Goal: Task Accomplishment & Management: Complete application form

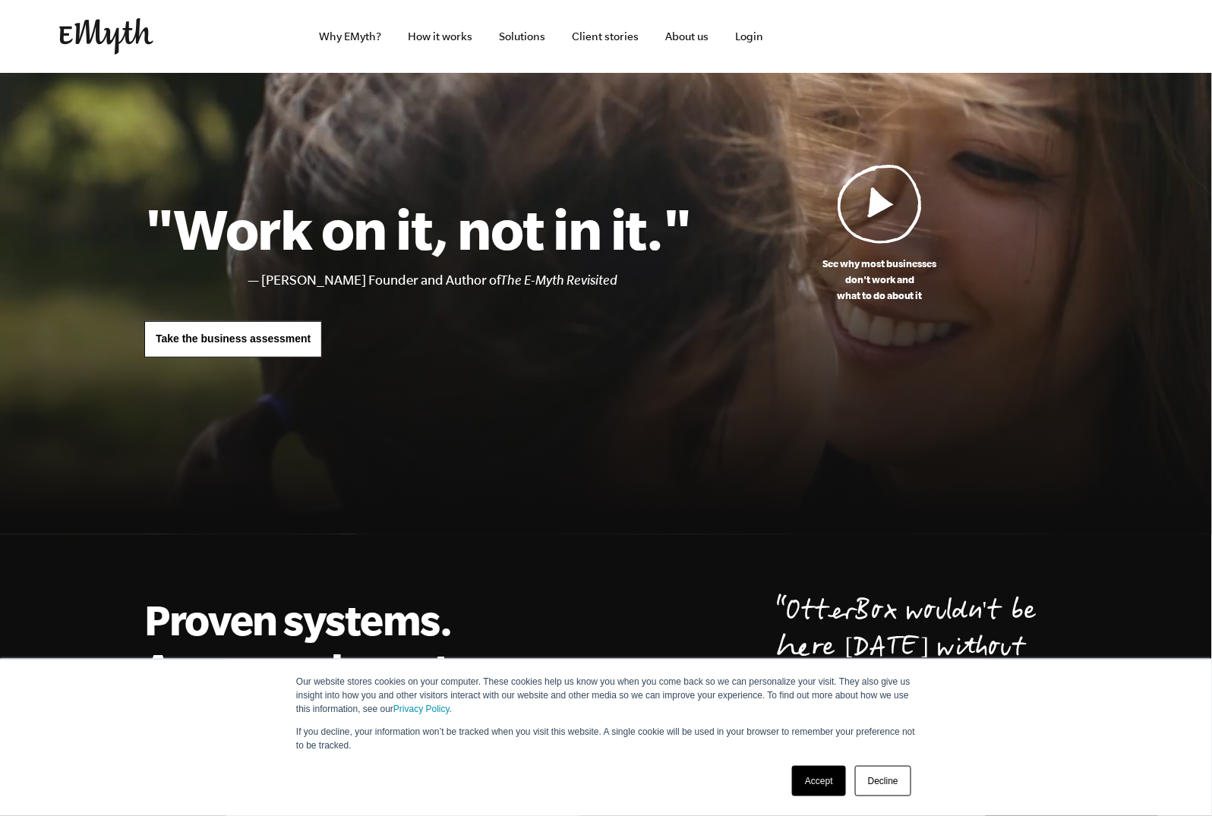
click at [814, 772] on link "Accept" at bounding box center [819, 781] width 54 height 30
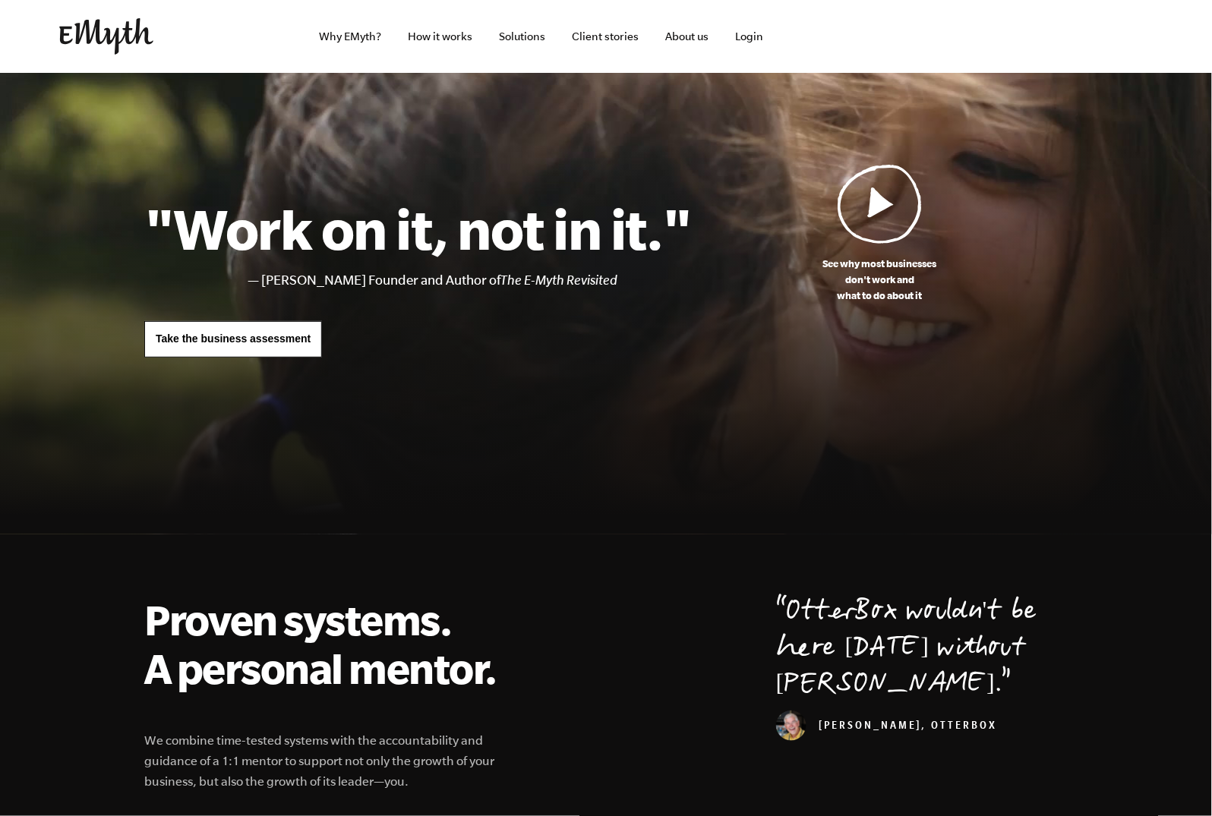
click at [259, 331] on link "Take the business assessment" at bounding box center [233, 339] width 178 height 36
click at [237, 342] on span "Take the business assessment" at bounding box center [233, 339] width 155 height 12
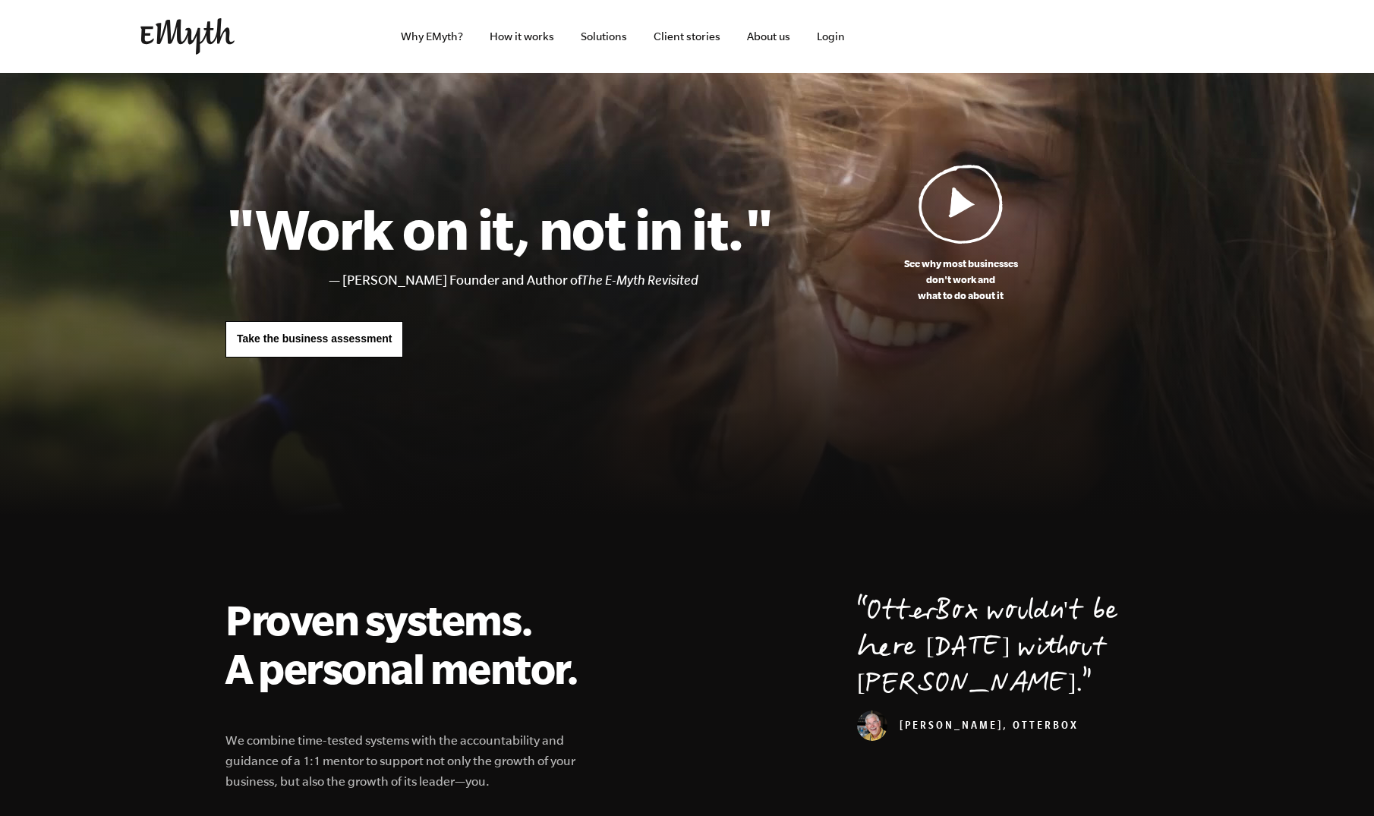
click at [345, 342] on span "Take the business assessment" at bounding box center [314, 339] width 155 height 12
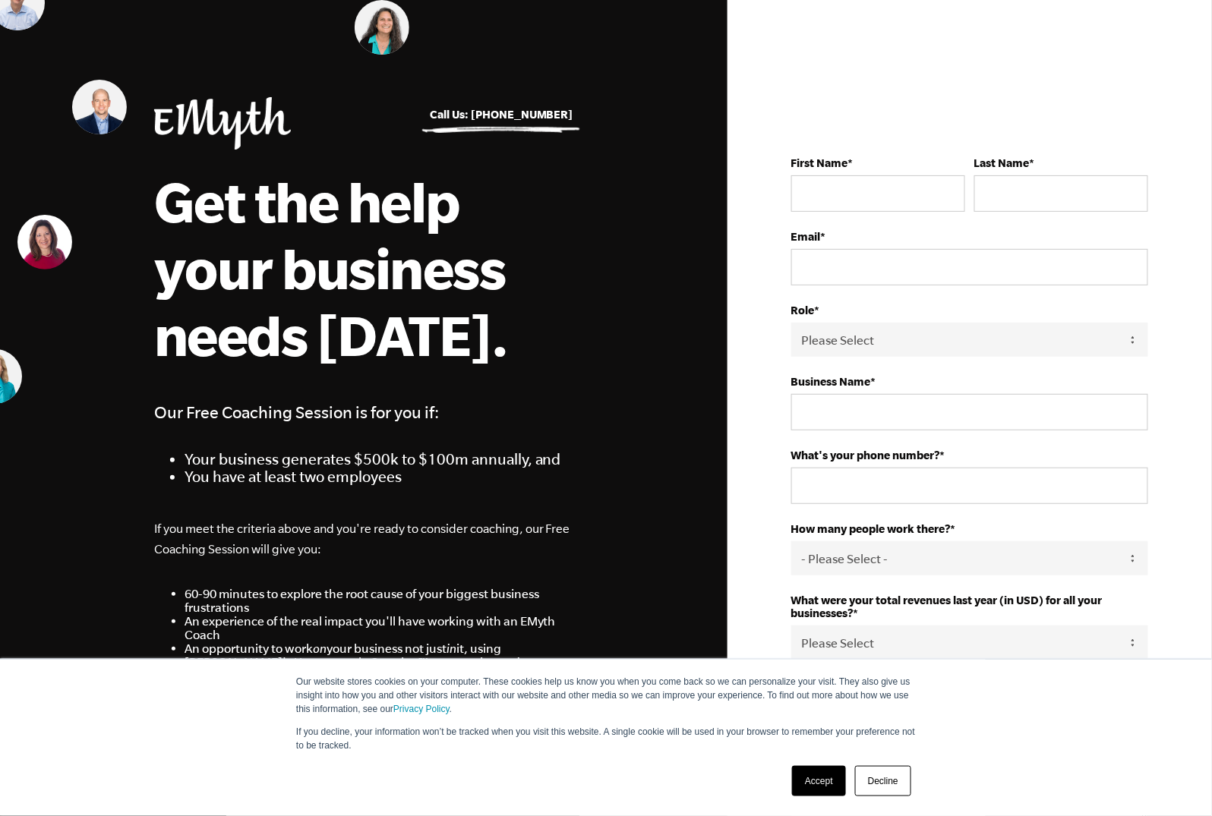
drag, startPoint x: 818, startPoint y: 788, endPoint x: 841, endPoint y: 768, distance: 30.6
click at [817, 788] on link "Accept" at bounding box center [819, 781] width 54 height 30
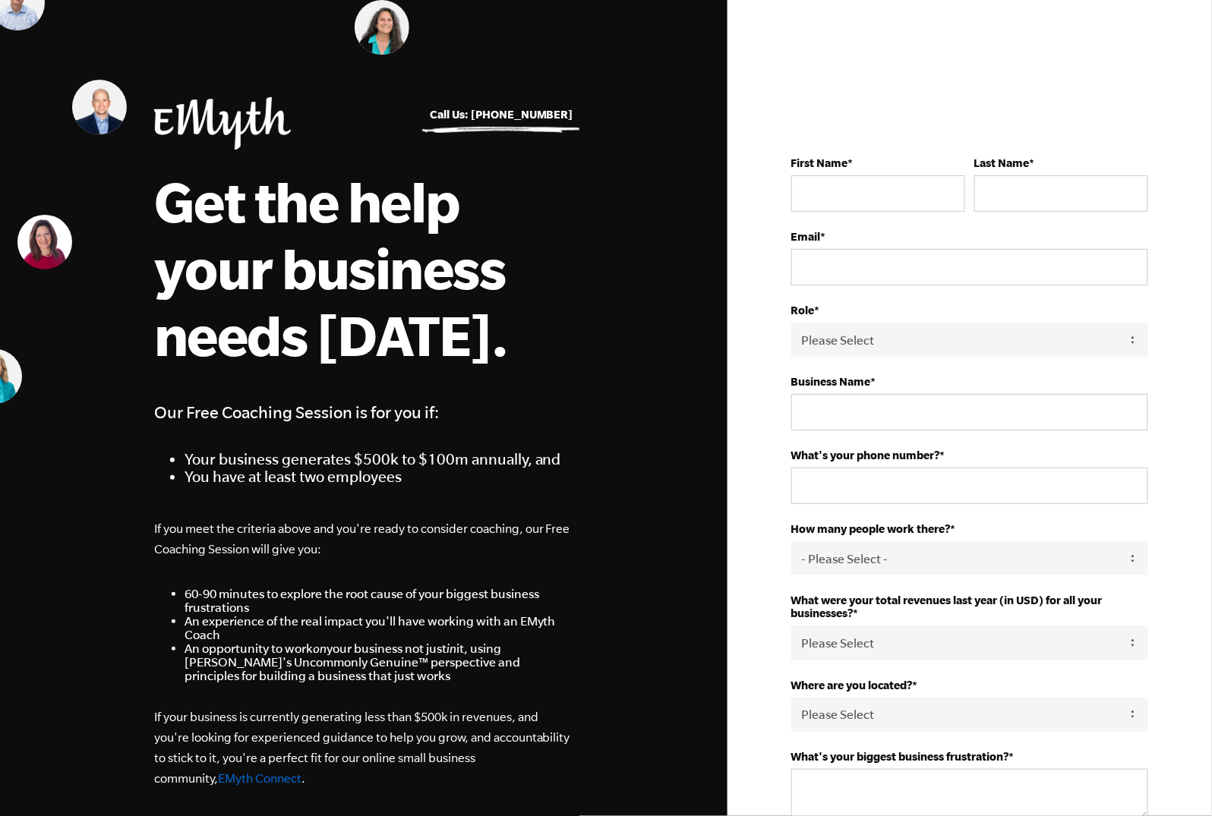
click at [426, 431] on span "Our Free Coaching Session is for you if: Your business generates $500k to $100m…" at bounding box center [363, 442] width 419 height 87
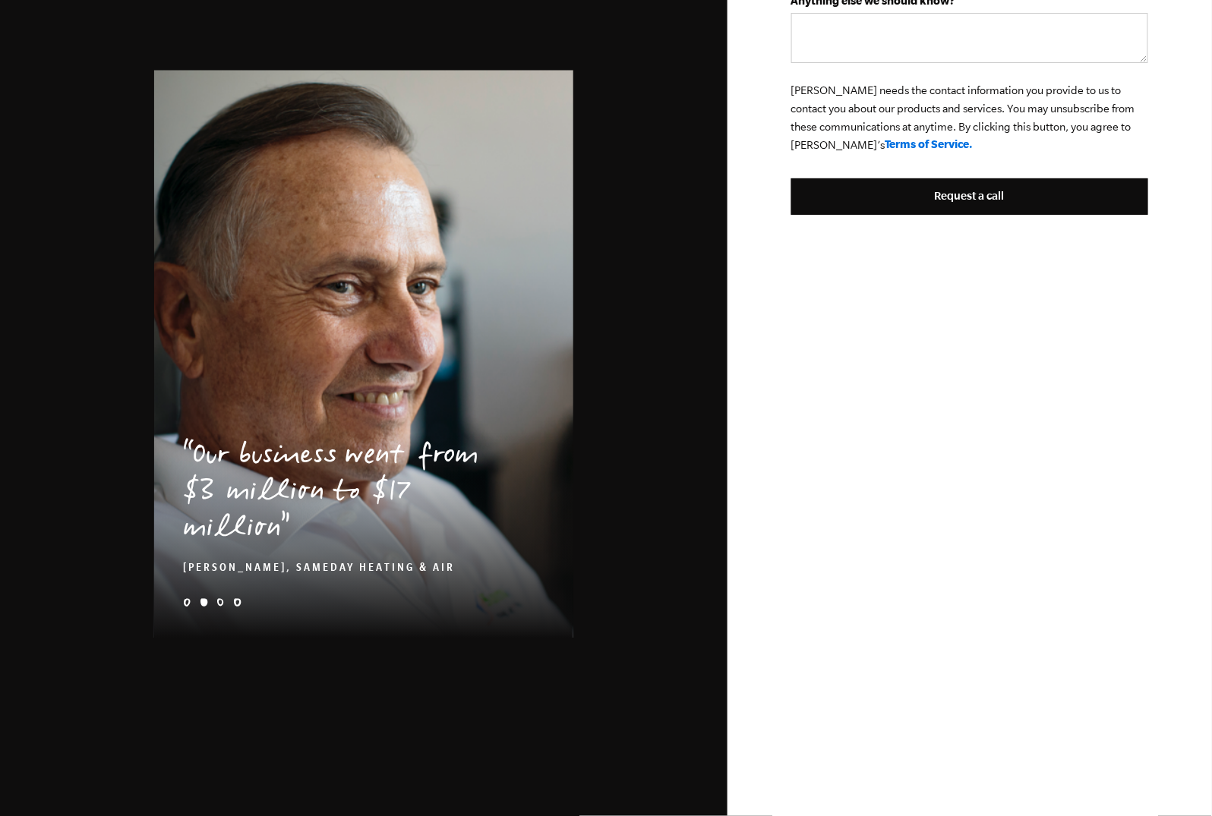
scroll to position [898, 0]
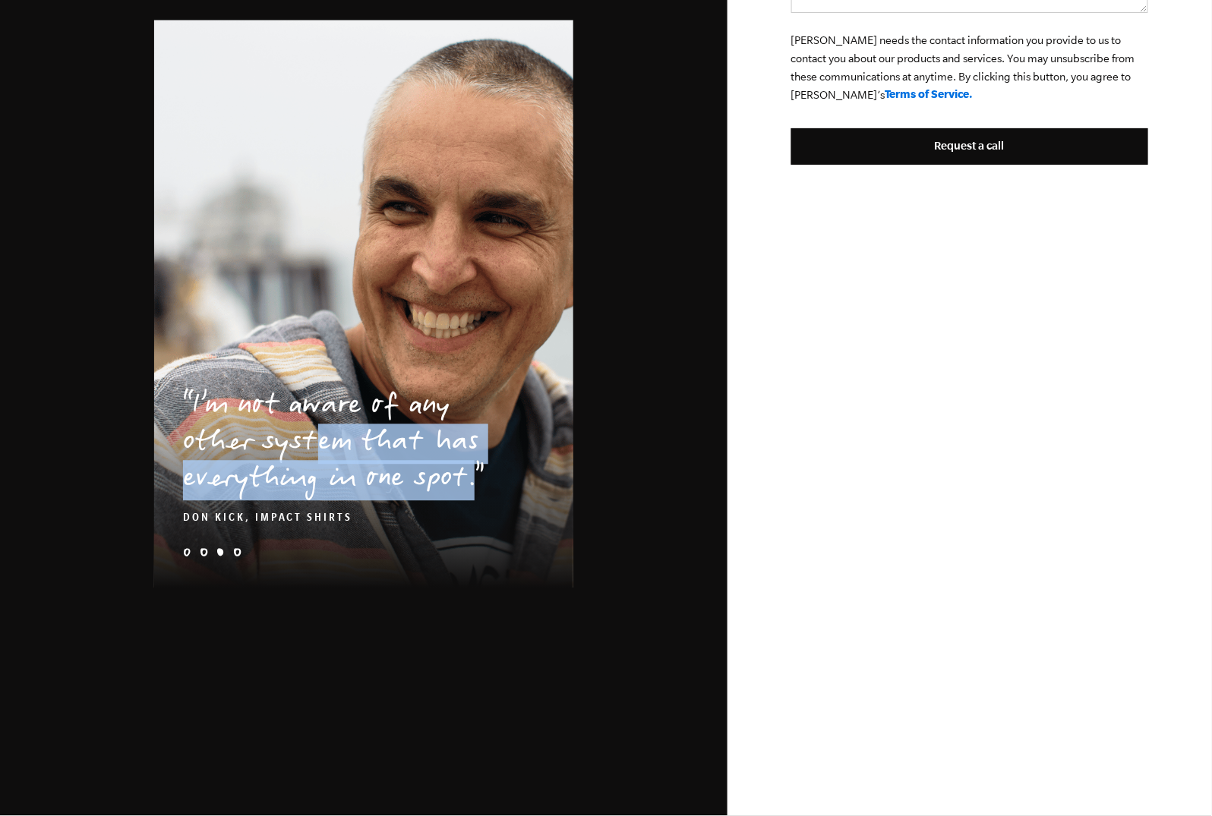
drag, startPoint x: 323, startPoint y: 465, endPoint x: 552, endPoint y: 468, distance: 228.6
click at [552, 468] on blockquote "I’m not aware of any other system that has everything in one spot. DON KICK, IM…" at bounding box center [363, 444] width 419 height 167
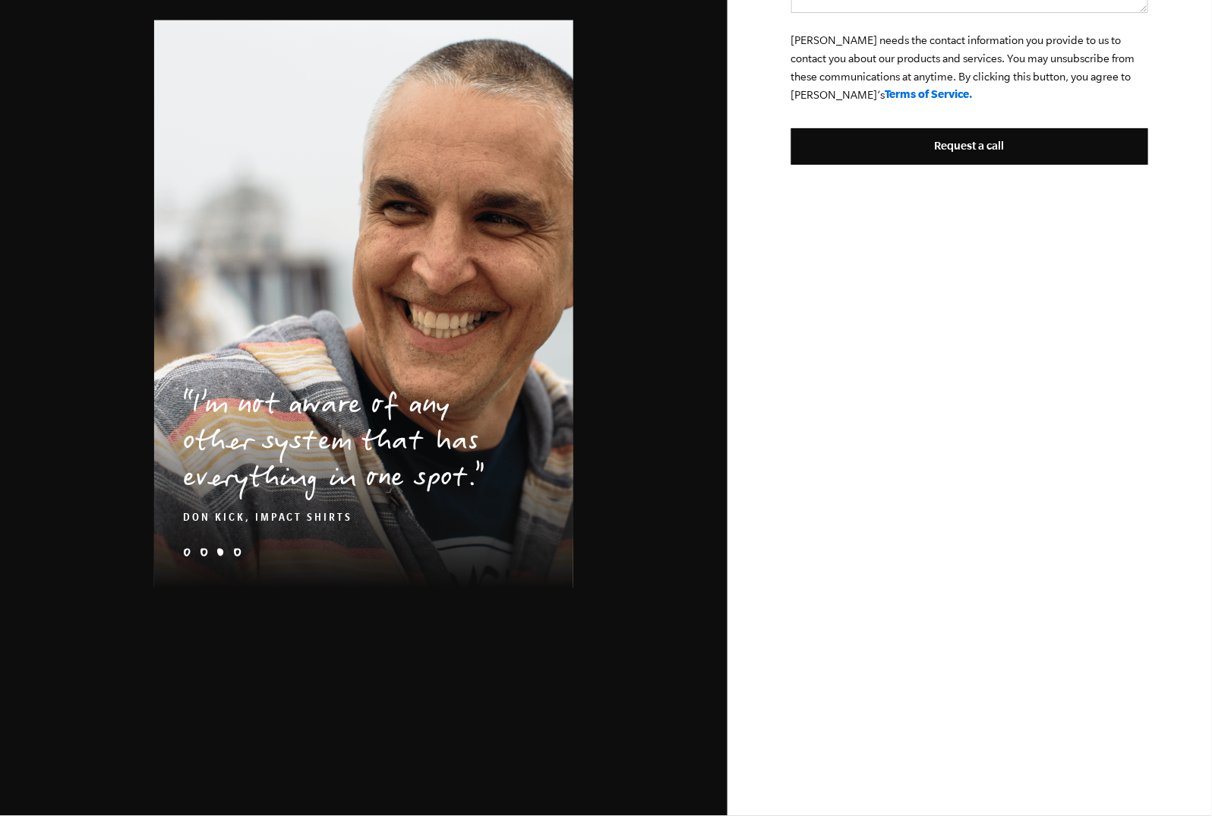
drag, startPoint x: 402, startPoint y: 544, endPoint x: 411, endPoint y: 544, distance: 8.4
click at [411, 544] on li "I’m not aware of any other system that has everything in one spot. DON KICK, IM…" at bounding box center [363, 305] width 419 height 568
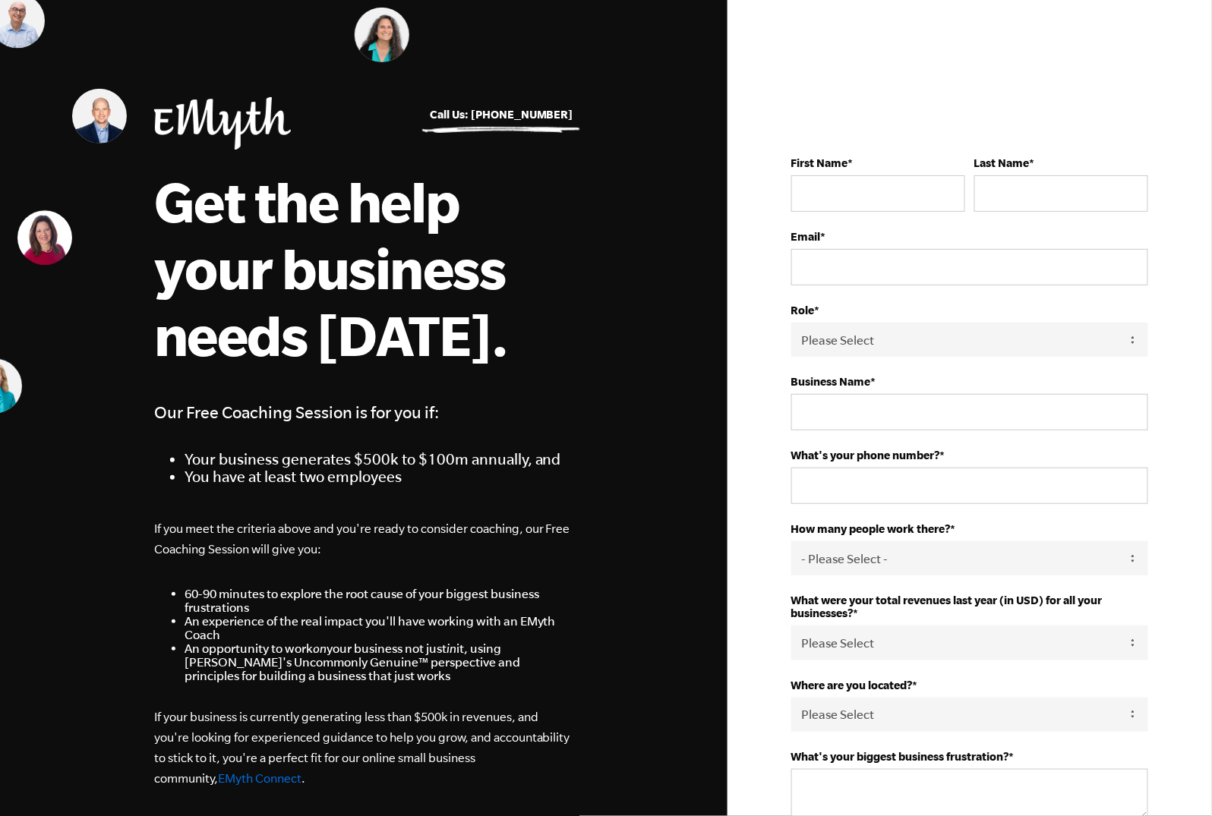
scroll to position [14, 0]
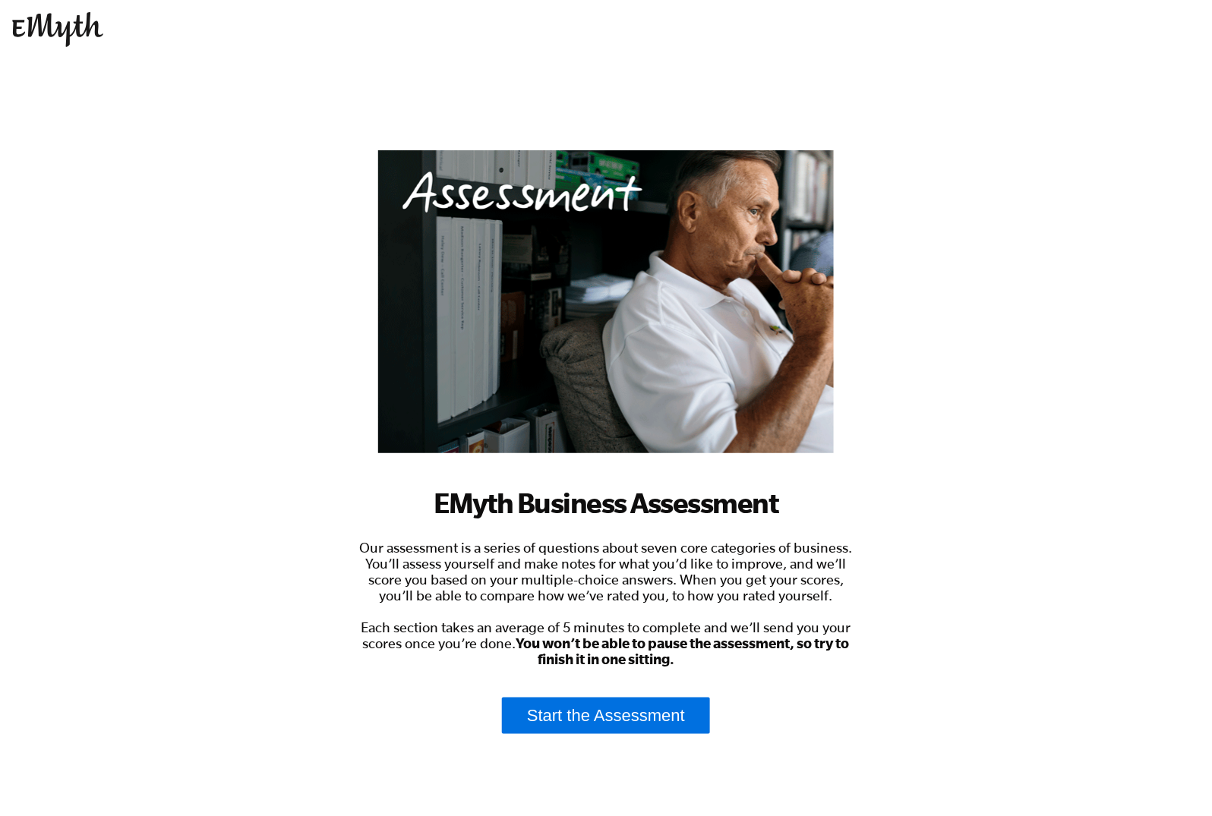
click at [230, 163] on body "EMyth Business Assessment Our assessment is a series of questions about seven c…" at bounding box center [606, 408] width 1212 height 816
click at [52, 33] on img at bounding box center [57, 29] width 91 height 35
click at [104, 32] on link at bounding box center [606, 29] width 1188 height 35
click at [601, 716] on link "Start the Assessment" at bounding box center [606, 716] width 208 height 36
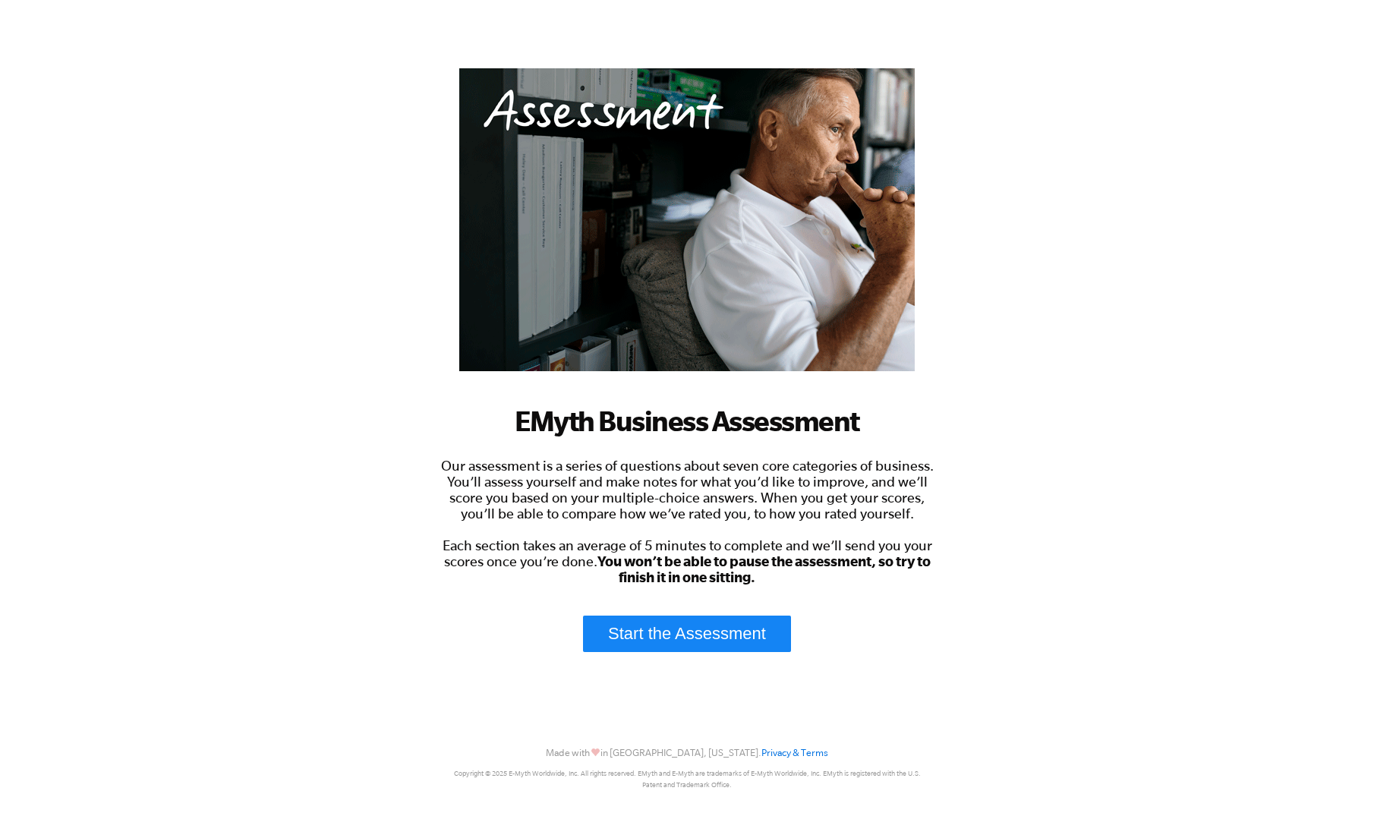
scroll to position [82, 0]
click at [696, 631] on link "Start the Assessment" at bounding box center [687, 634] width 208 height 36
